Goal: Information Seeking & Learning: Learn about a topic

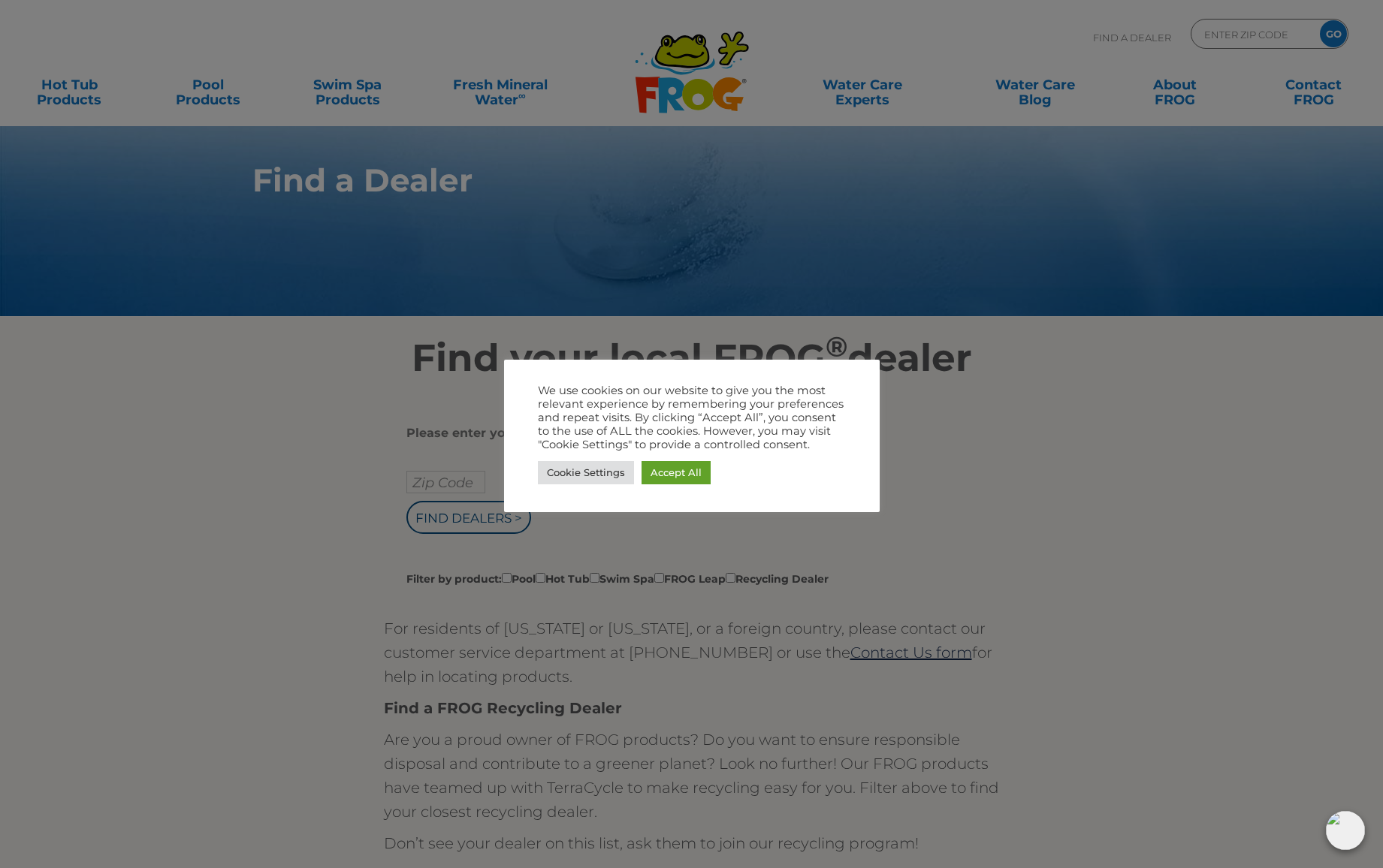
click at [284, 476] on div at bounding box center [692, 434] width 1383 height 868
drag, startPoint x: 418, startPoint y: 481, endPoint x: 496, endPoint y: 481, distance: 78.0
click at [421, 481] on div at bounding box center [692, 434] width 1383 height 868
drag, startPoint x: 672, startPoint y: 472, endPoint x: 615, endPoint y: 469, distance: 57.1
click at [670, 472] on link "Accept All" at bounding box center [676, 472] width 70 height 23
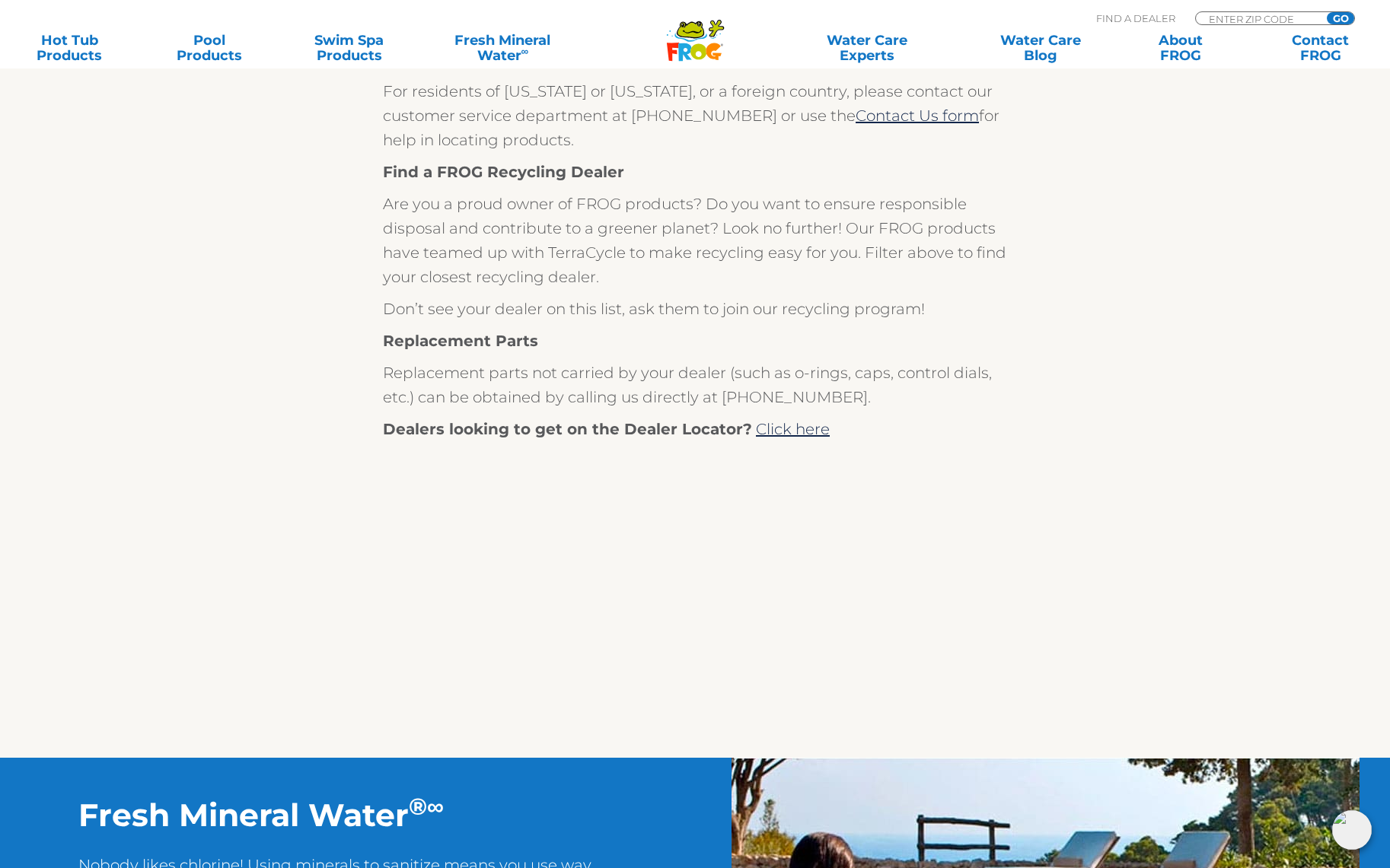
scroll to position [541, 0]
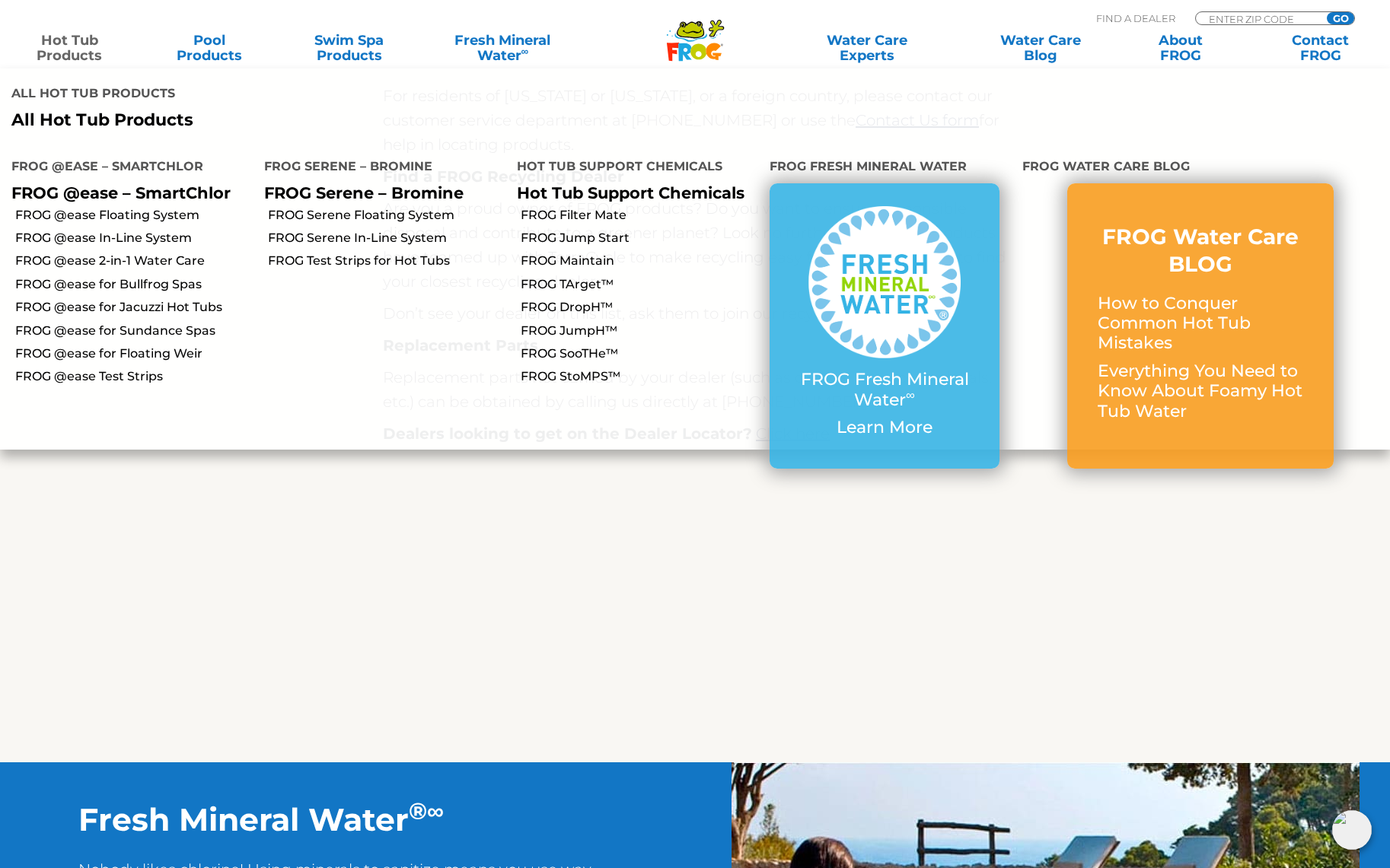
click at [75, 51] on link "Hot Tub Products" at bounding box center [70, 48] width 109 height 30
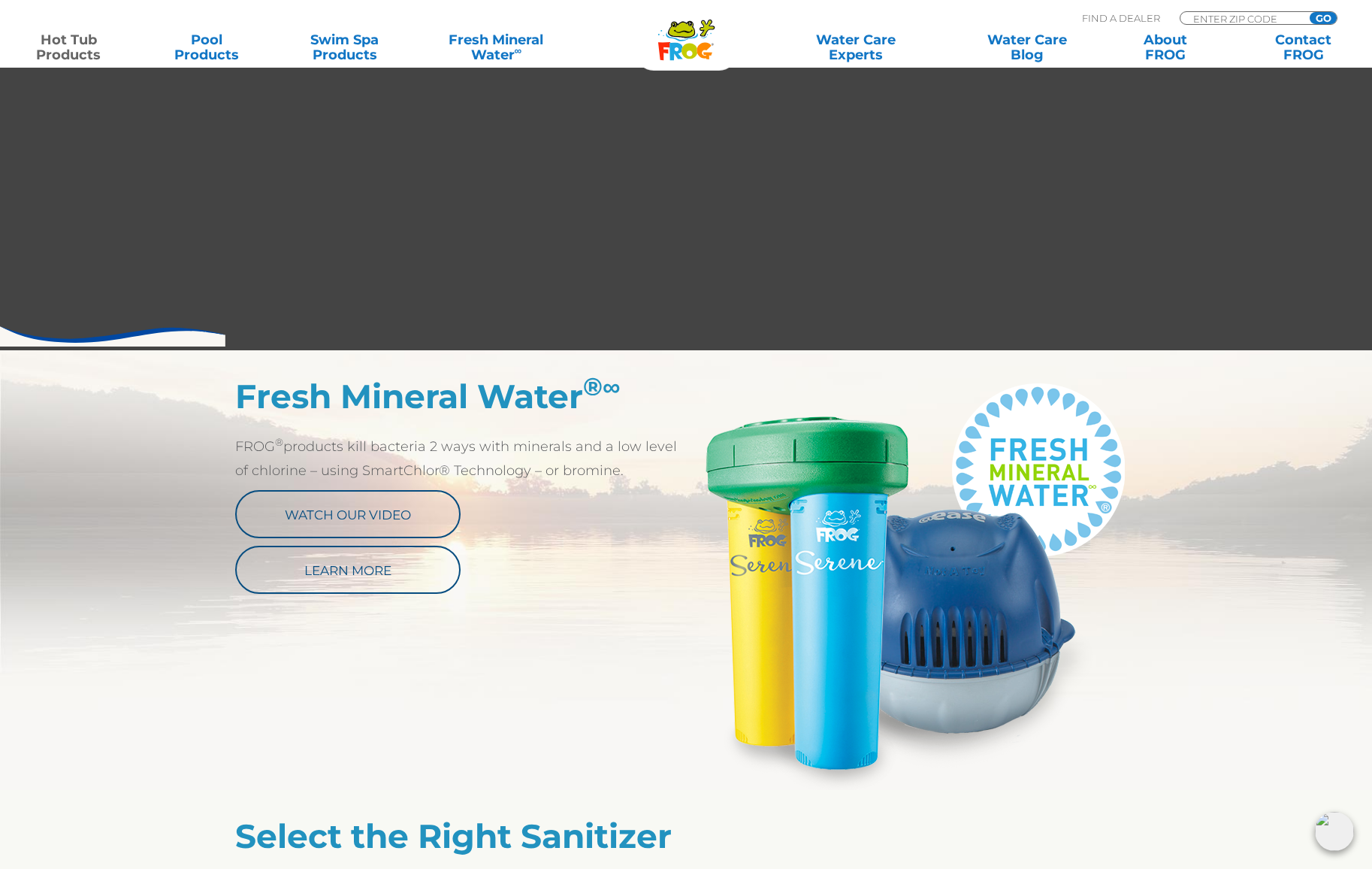
scroll to position [527, 0]
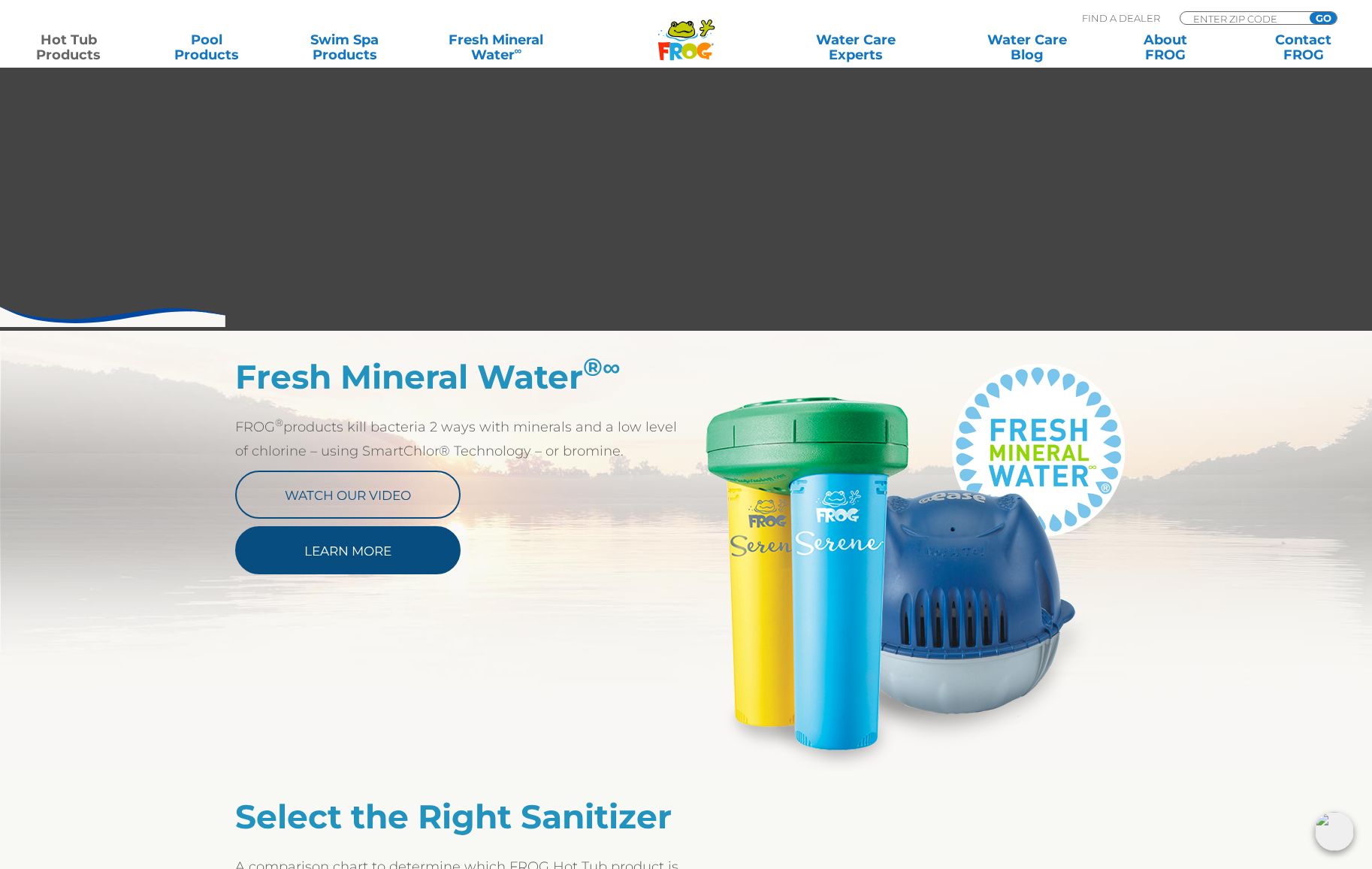
click at [324, 554] on link "Learn More" at bounding box center [348, 550] width 225 height 48
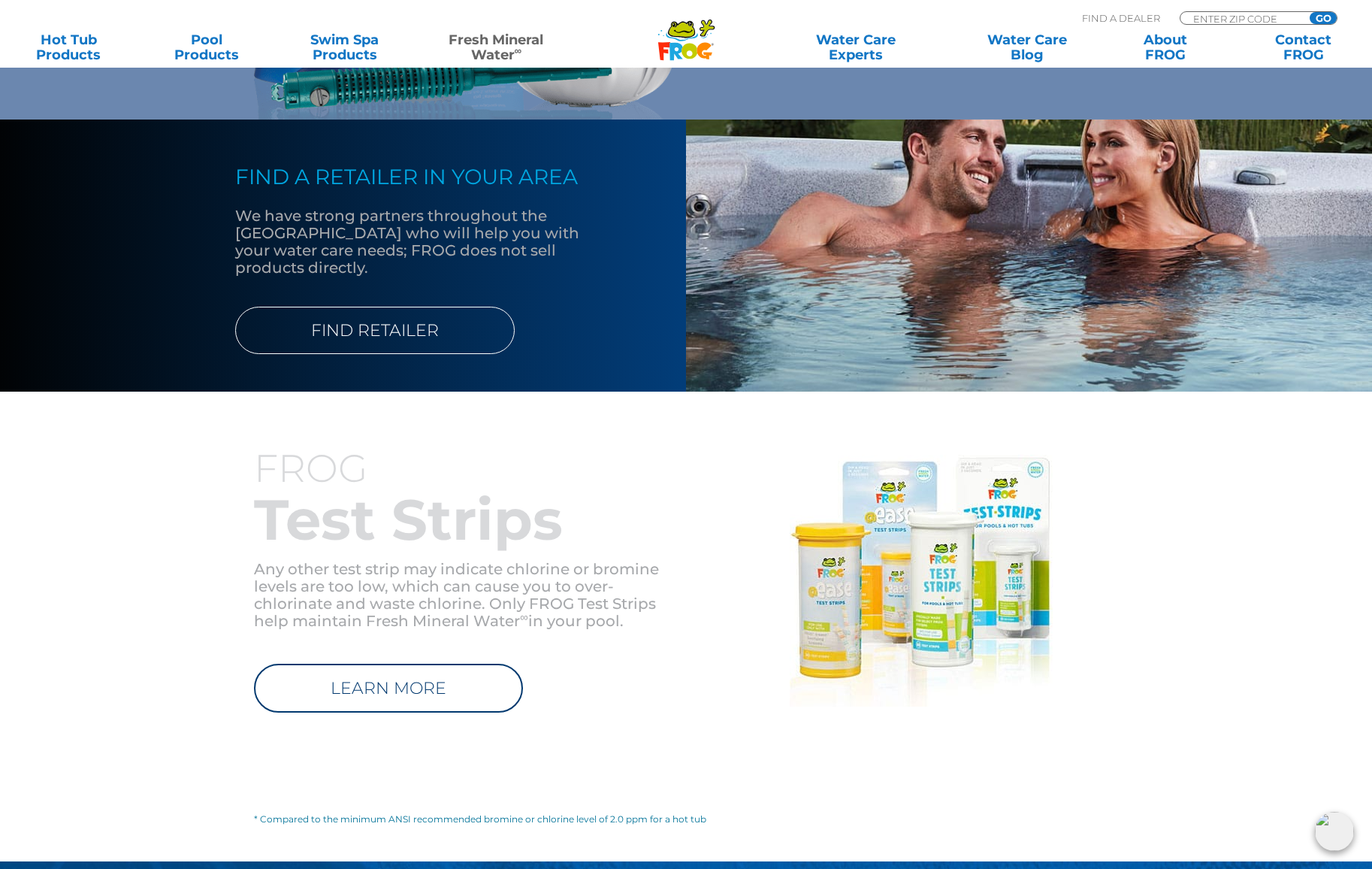
scroll to position [1342, 0]
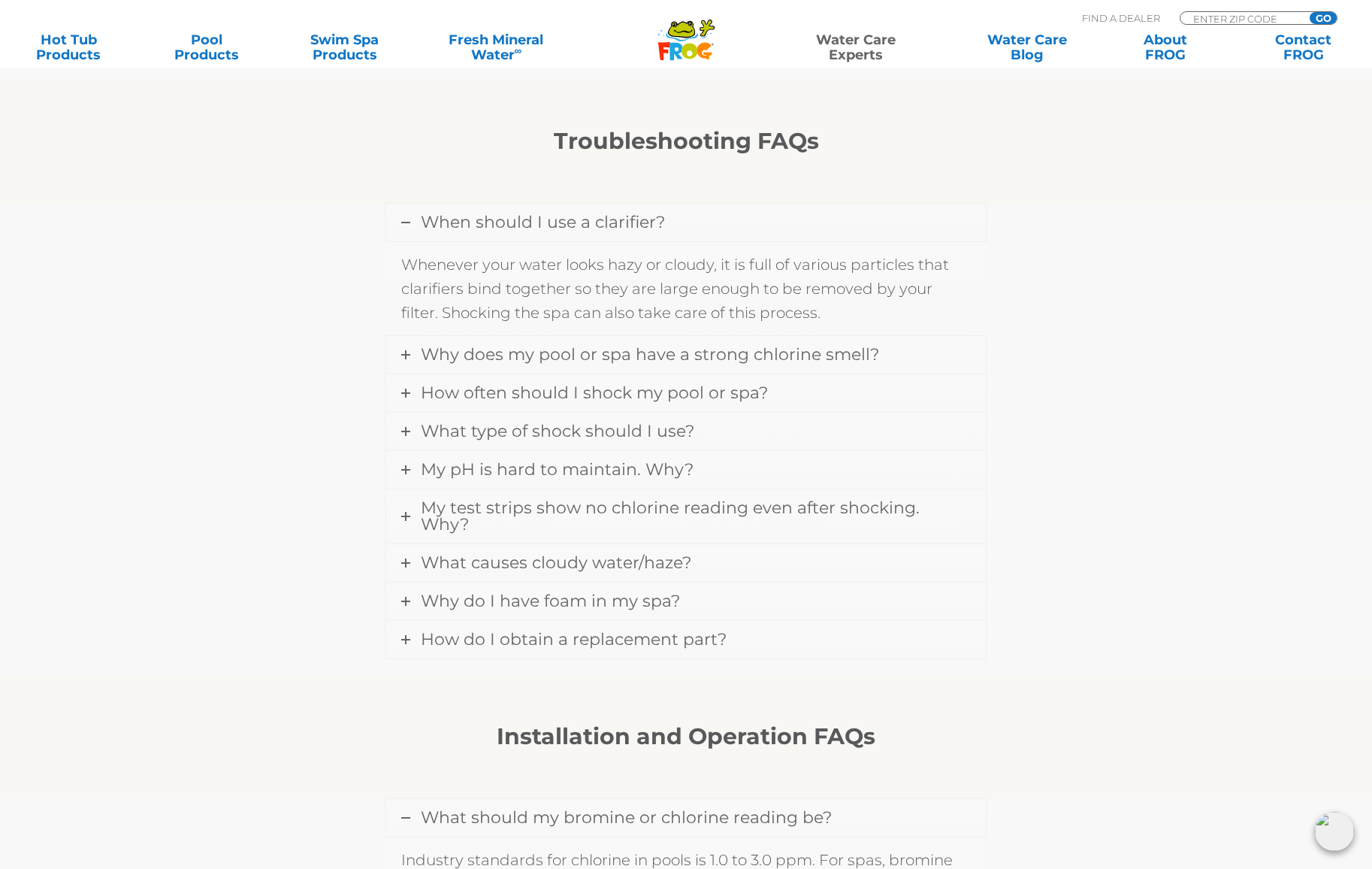
scroll to position [1203, 0]
click at [837, 357] on span "Why does my pool or spa have a strong chlorine smell?" at bounding box center [649, 353] width 459 height 20
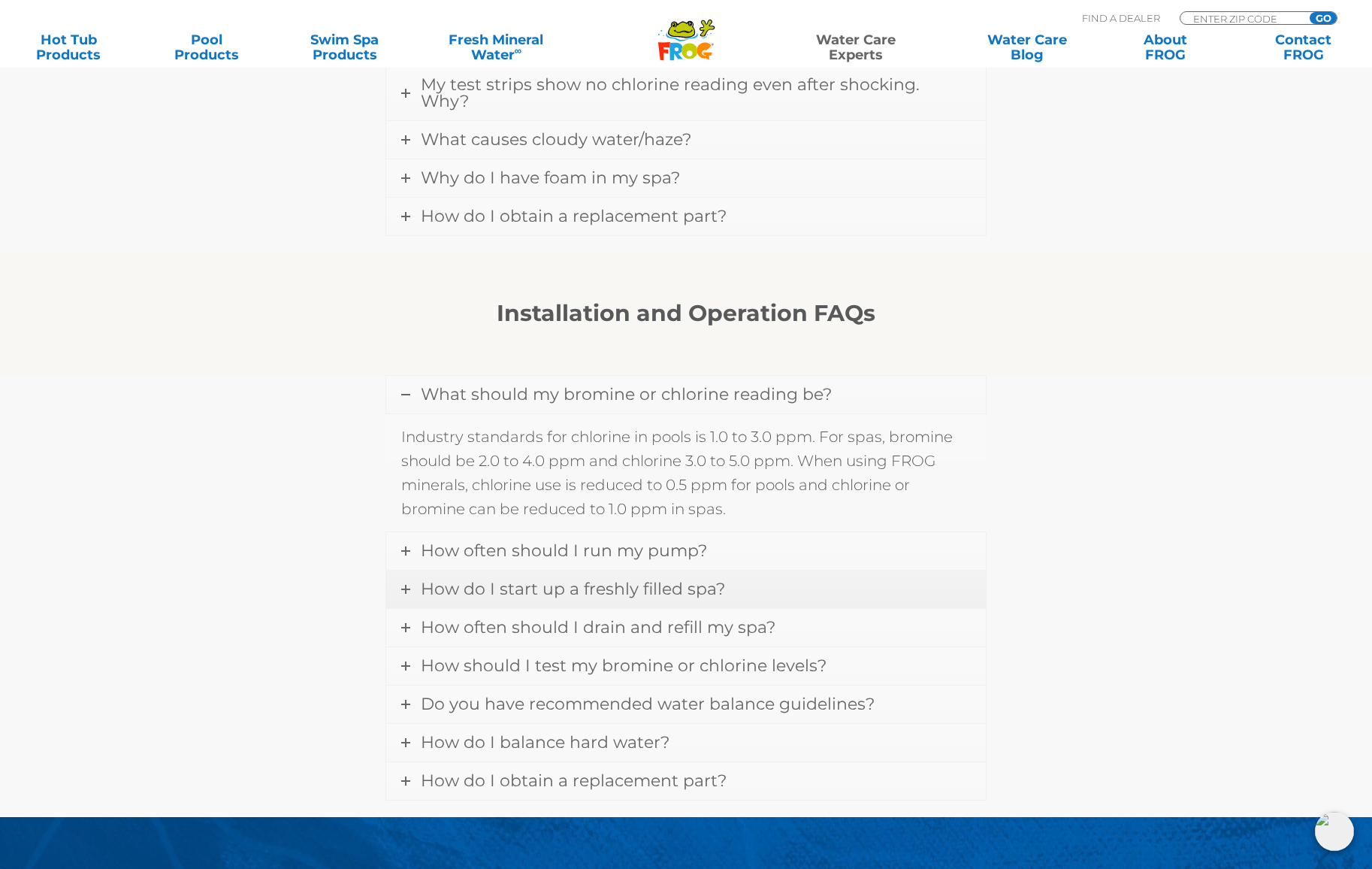
scroll to position [1650, 0]
click at [646, 541] on span "How often should I run my pump?" at bounding box center [563, 550] width 286 height 20
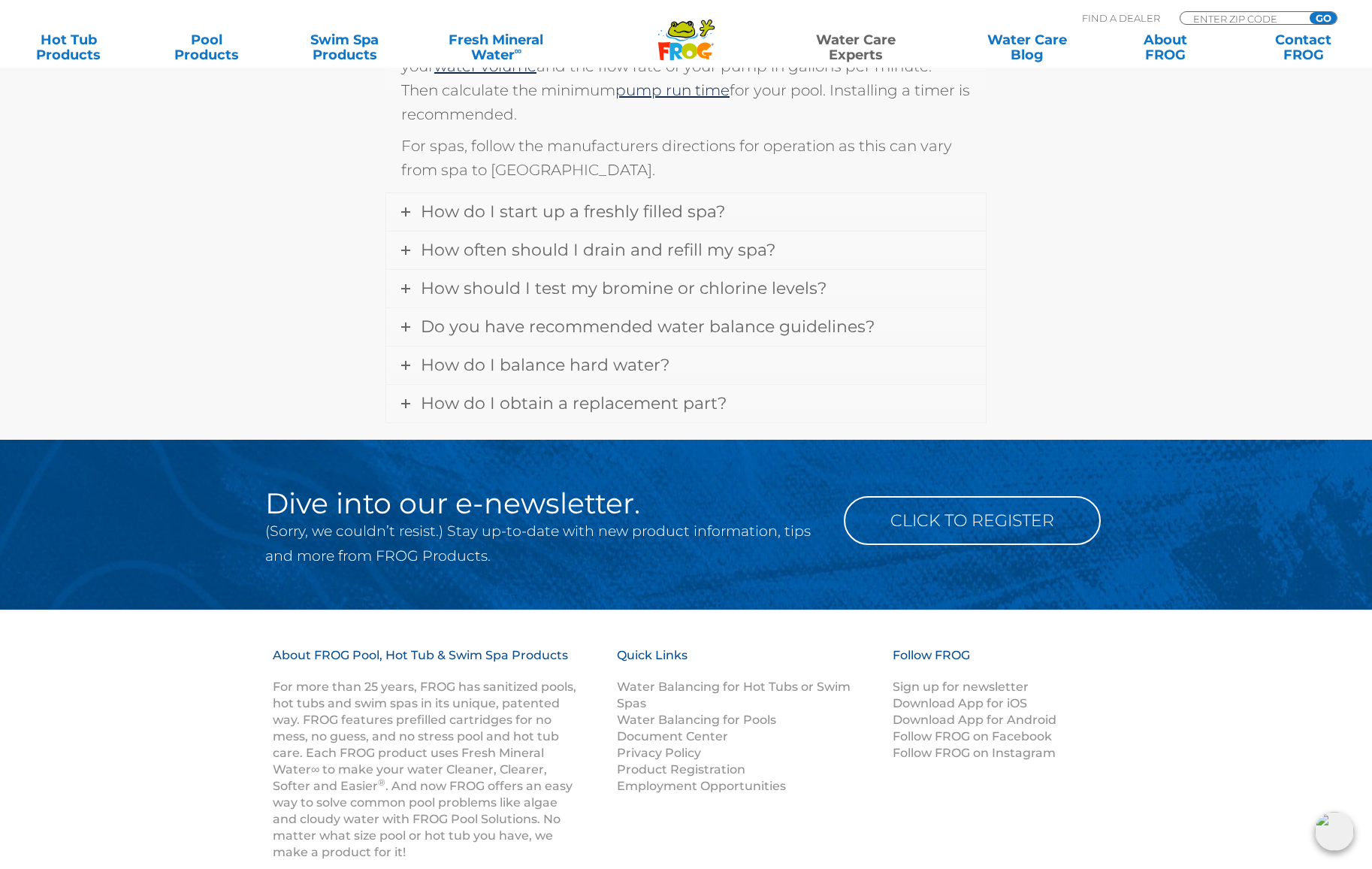
scroll to position [2084, 0]
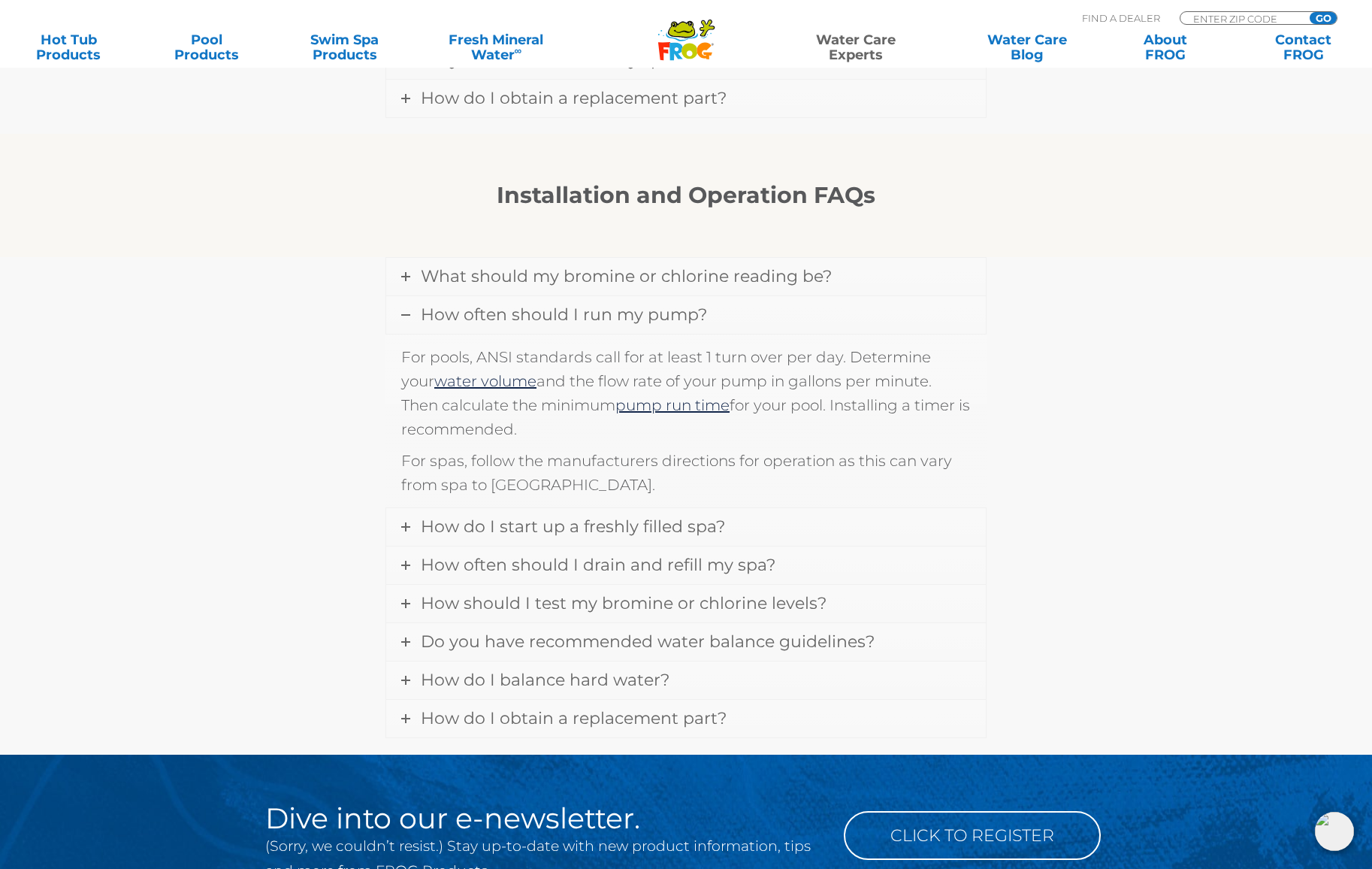
scroll to position [1270, 0]
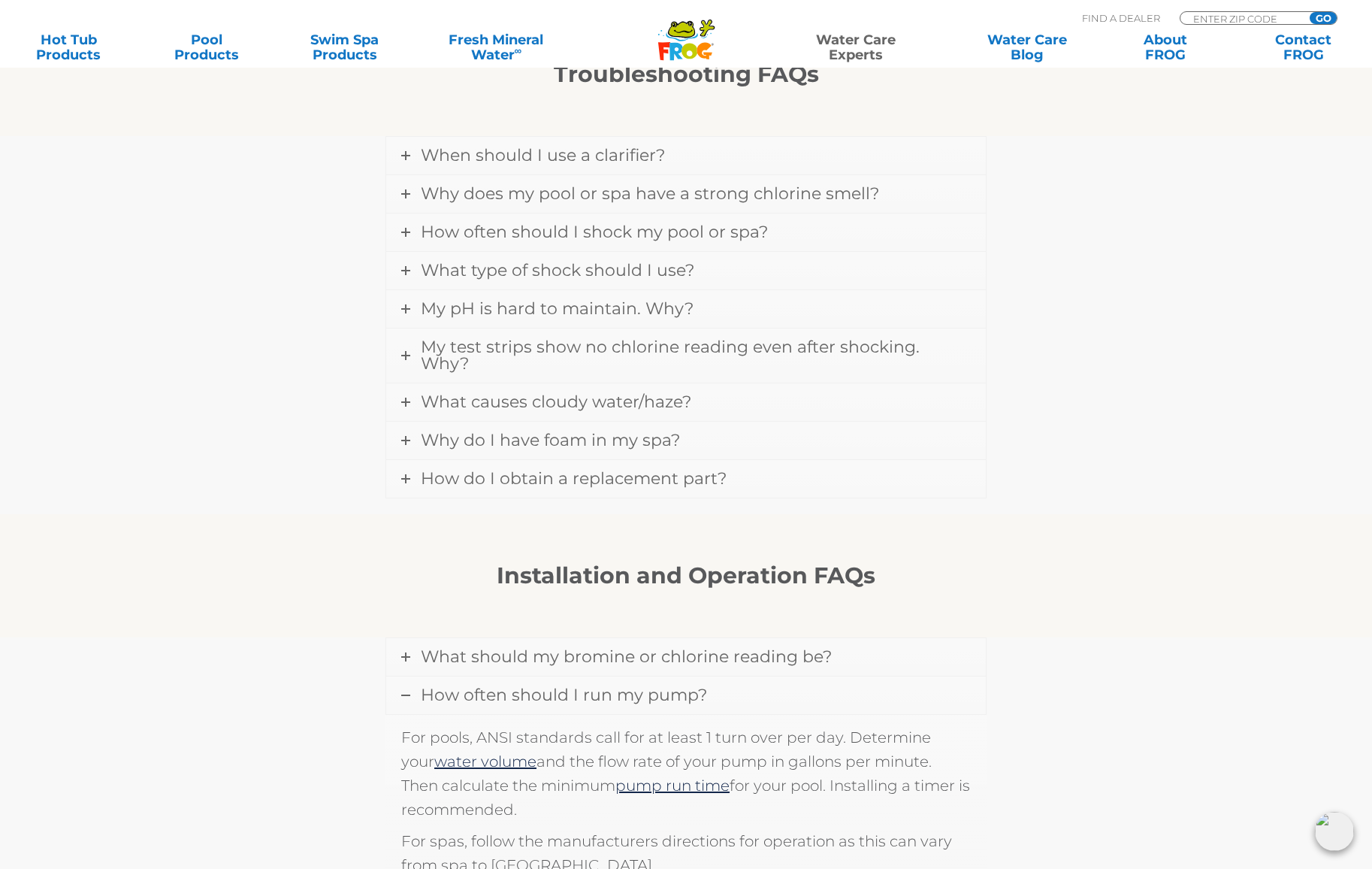
scroll to position [1203, 0]
